Goal: Transaction & Acquisition: Purchase product/service

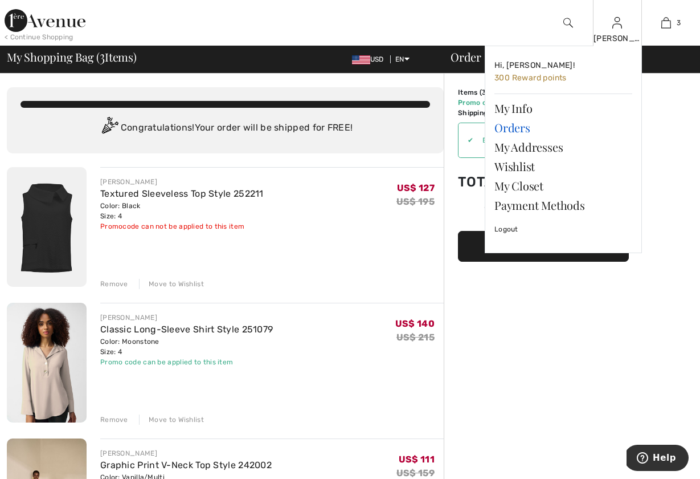
click at [524, 127] on link "Orders" at bounding box center [564, 127] width 138 height 19
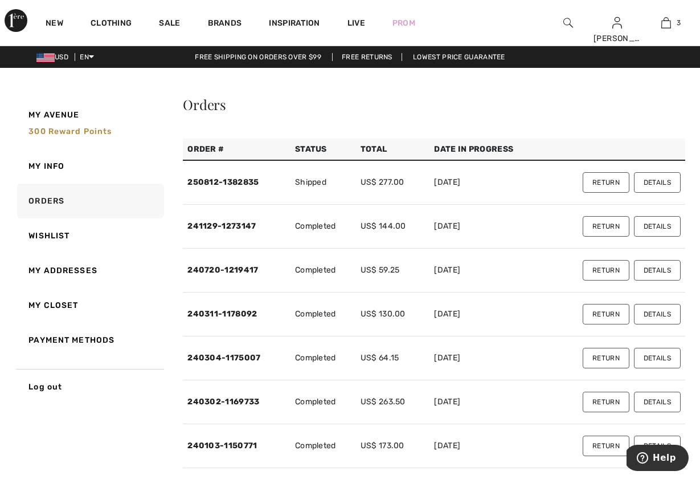
click at [653, 178] on button "Details" at bounding box center [657, 182] width 47 height 21
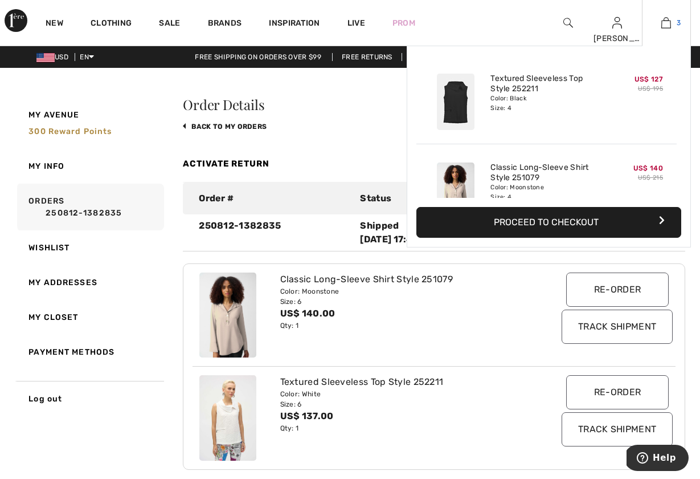
click at [665, 18] on img at bounding box center [667, 23] width 10 height 14
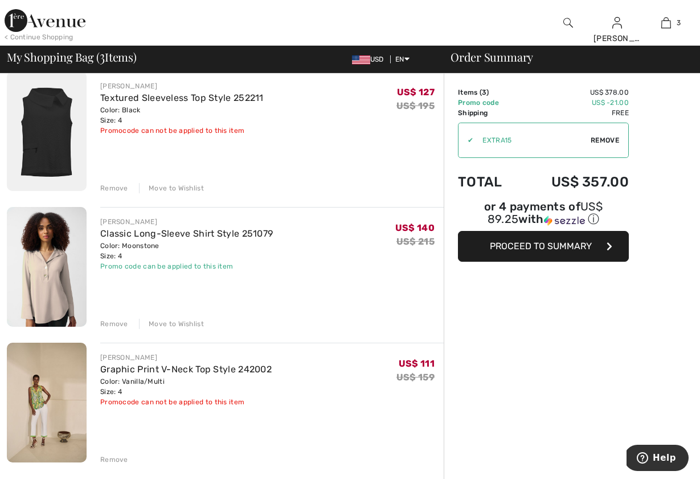
scroll to position [96, 0]
click at [253, 366] on link "Graphic Print V-Neck Top Style 242002" at bounding box center [186, 369] width 172 height 11
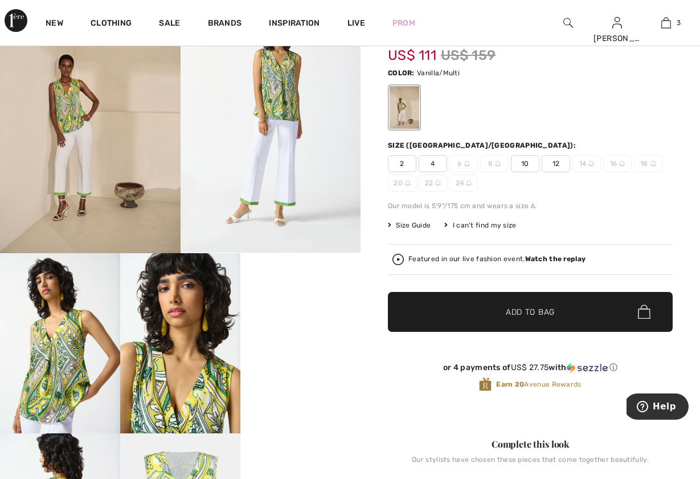
scroll to position [131, 0]
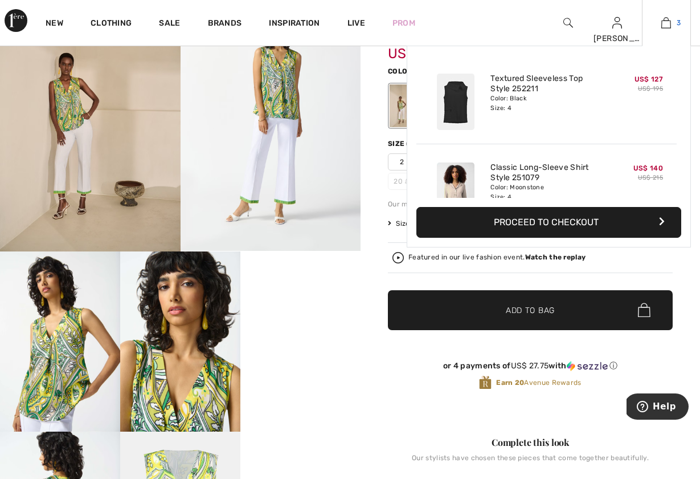
click at [667, 20] on img at bounding box center [667, 23] width 10 height 14
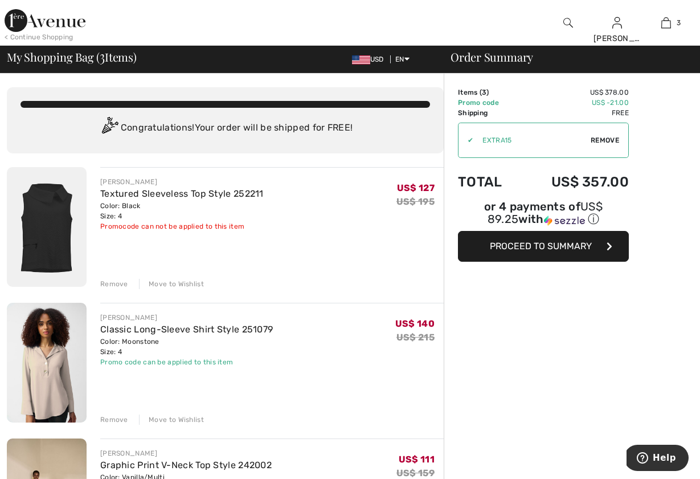
click at [545, 244] on span "Proceed to Summary" at bounding box center [541, 245] width 102 height 11
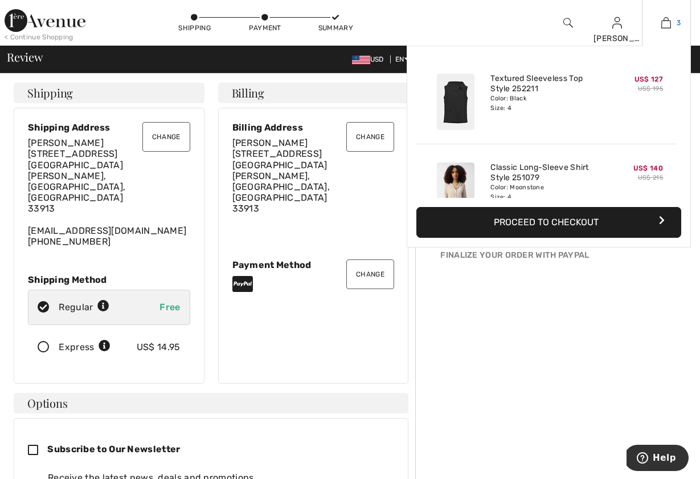
click at [664, 18] on img at bounding box center [667, 23] width 10 height 14
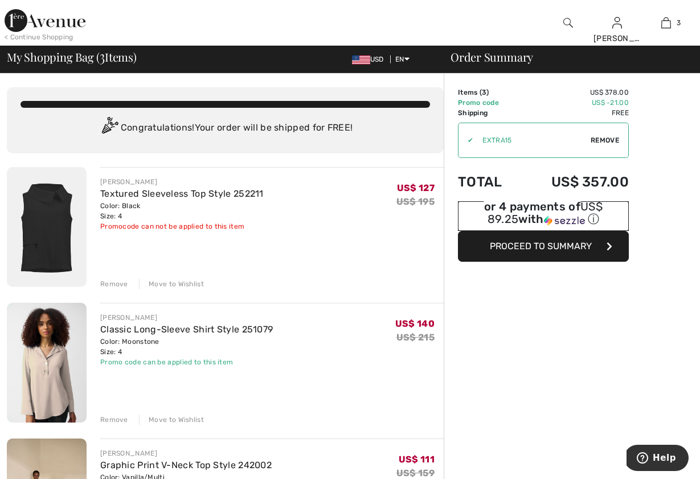
click at [0, 0] on div "ⓘ" at bounding box center [0, 0] width 0 height 0
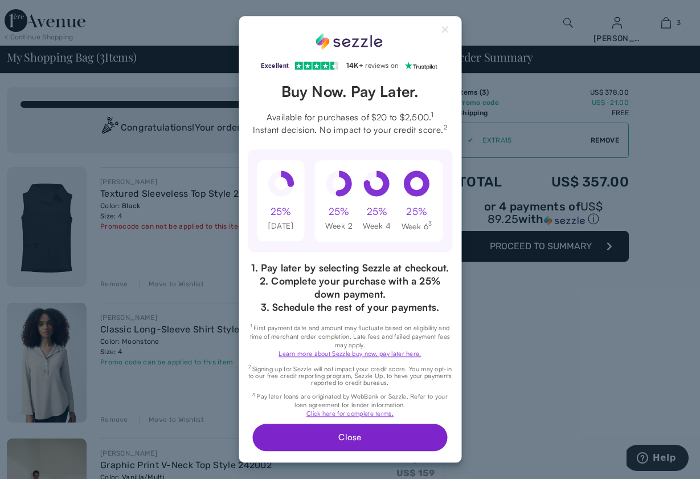
click at [407, 435] on button "Close" at bounding box center [350, 437] width 194 height 27
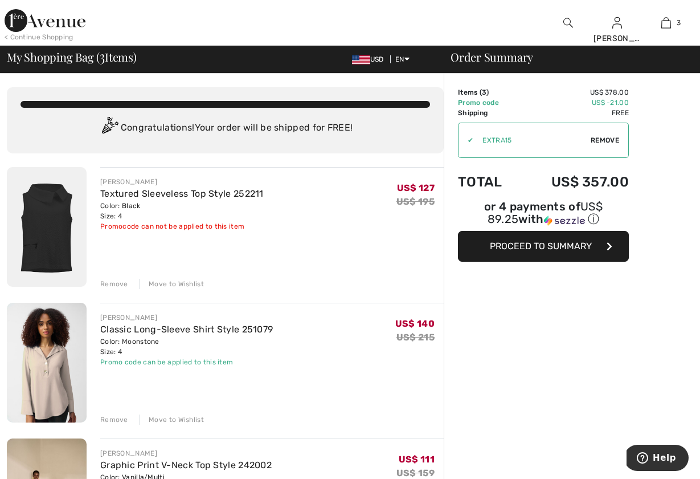
click at [546, 244] on span "Proceed to Summary" at bounding box center [541, 245] width 102 height 11
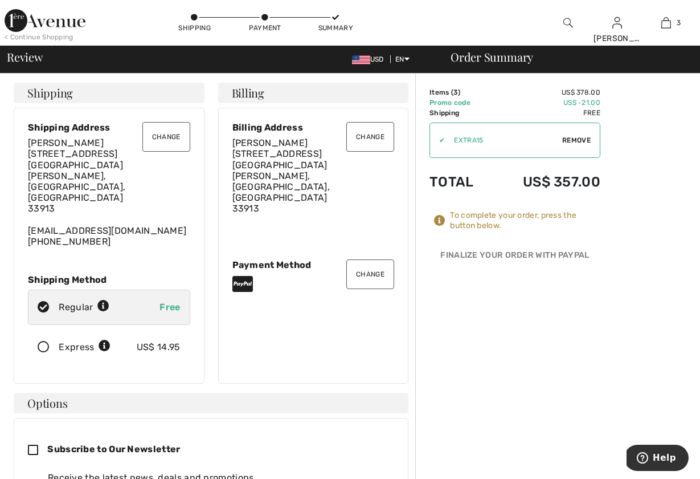
click at [373, 259] on button "Change" at bounding box center [370, 274] width 48 height 30
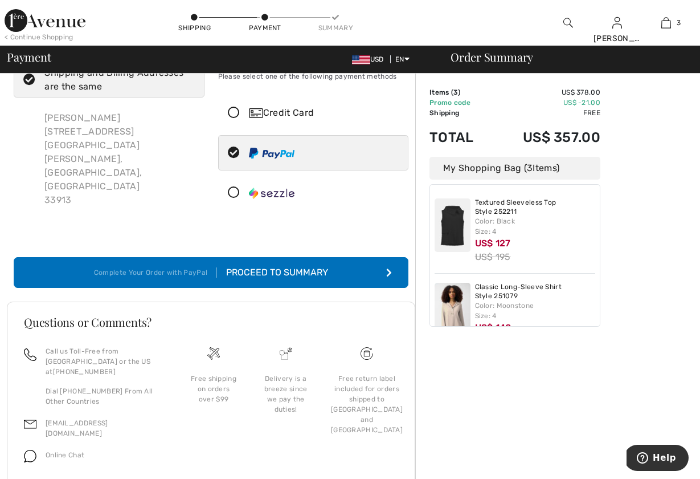
click at [235, 191] on icon at bounding box center [234, 193] width 30 height 12
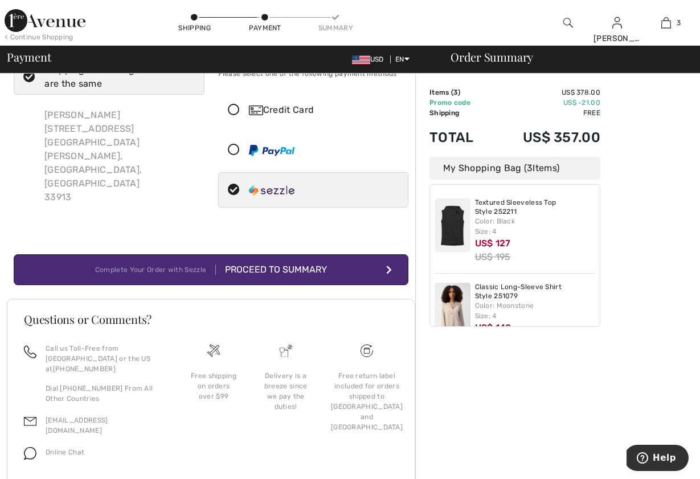
scroll to position [63, 0]
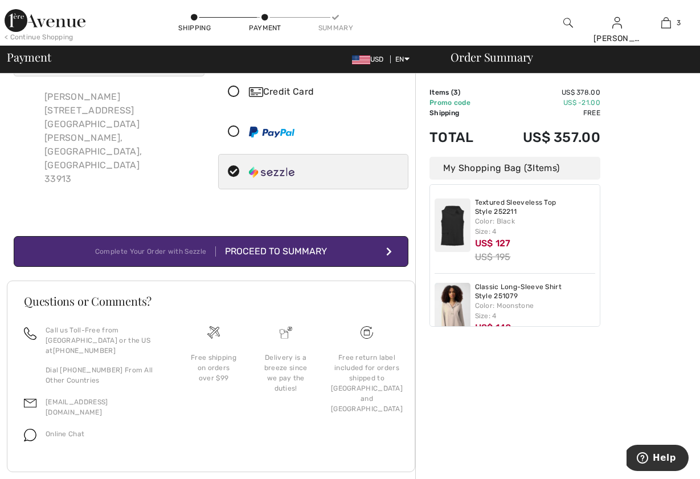
click at [297, 248] on div "Proceed to Summary" at bounding box center [271, 251] width 111 height 14
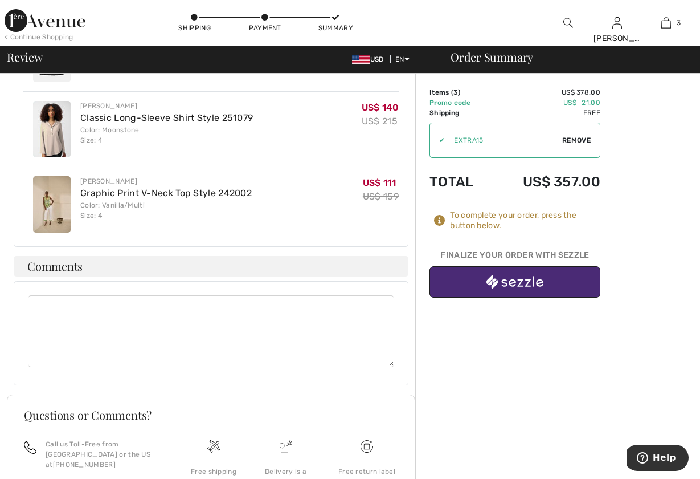
scroll to position [547, 0]
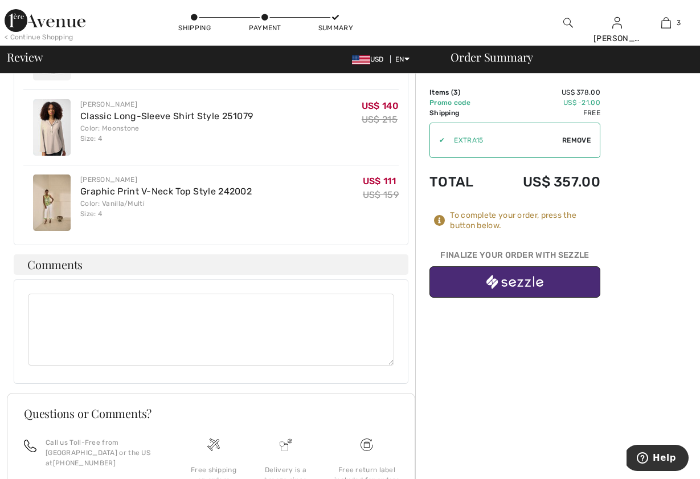
click at [506, 276] on img "button" at bounding box center [515, 282] width 57 height 14
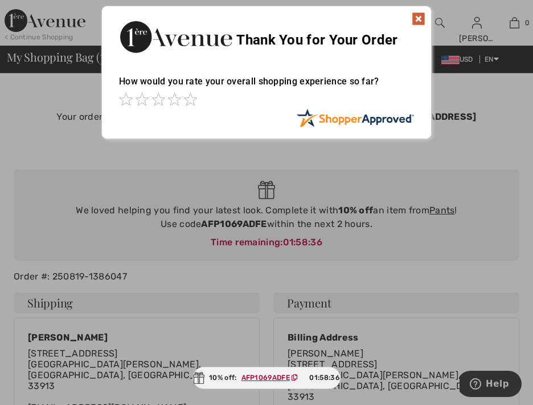
click at [418, 19] on img at bounding box center [419, 19] width 14 height 14
